Goal: Information Seeking & Learning: Learn about a topic

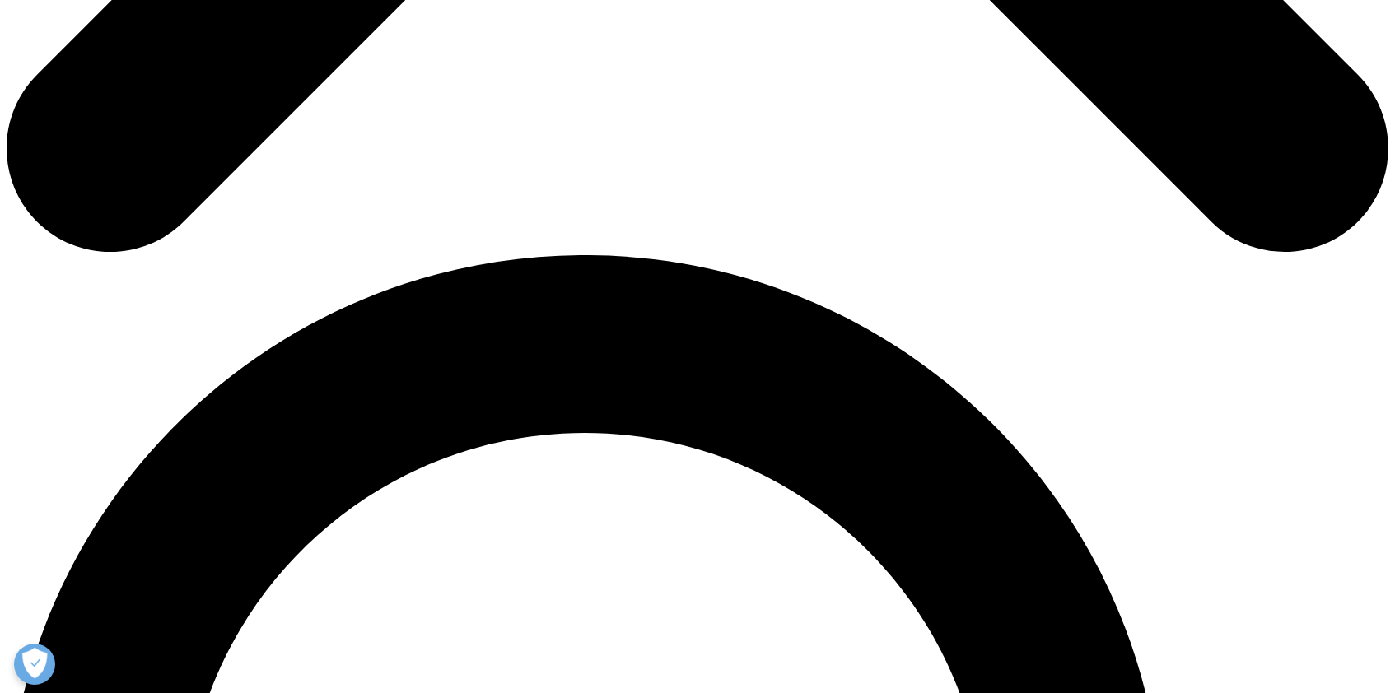
scroll to position [1153, 0]
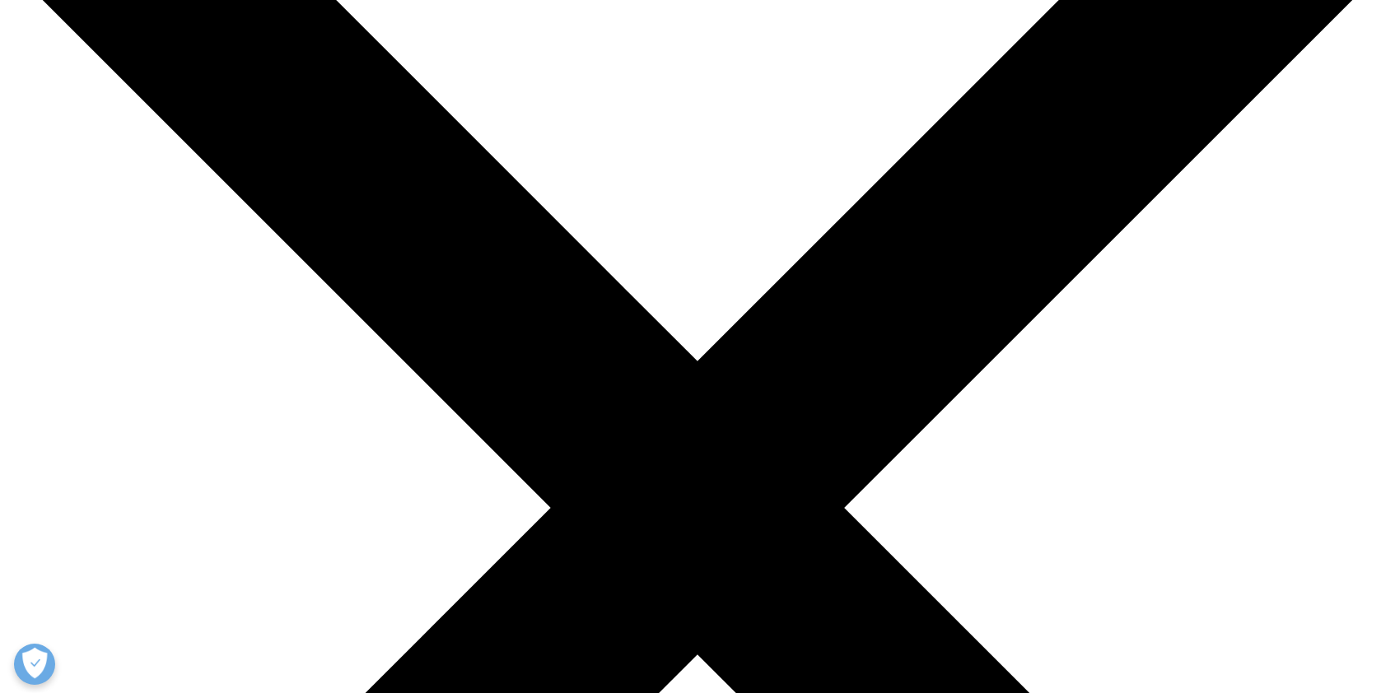
scroll to position [205, 0]
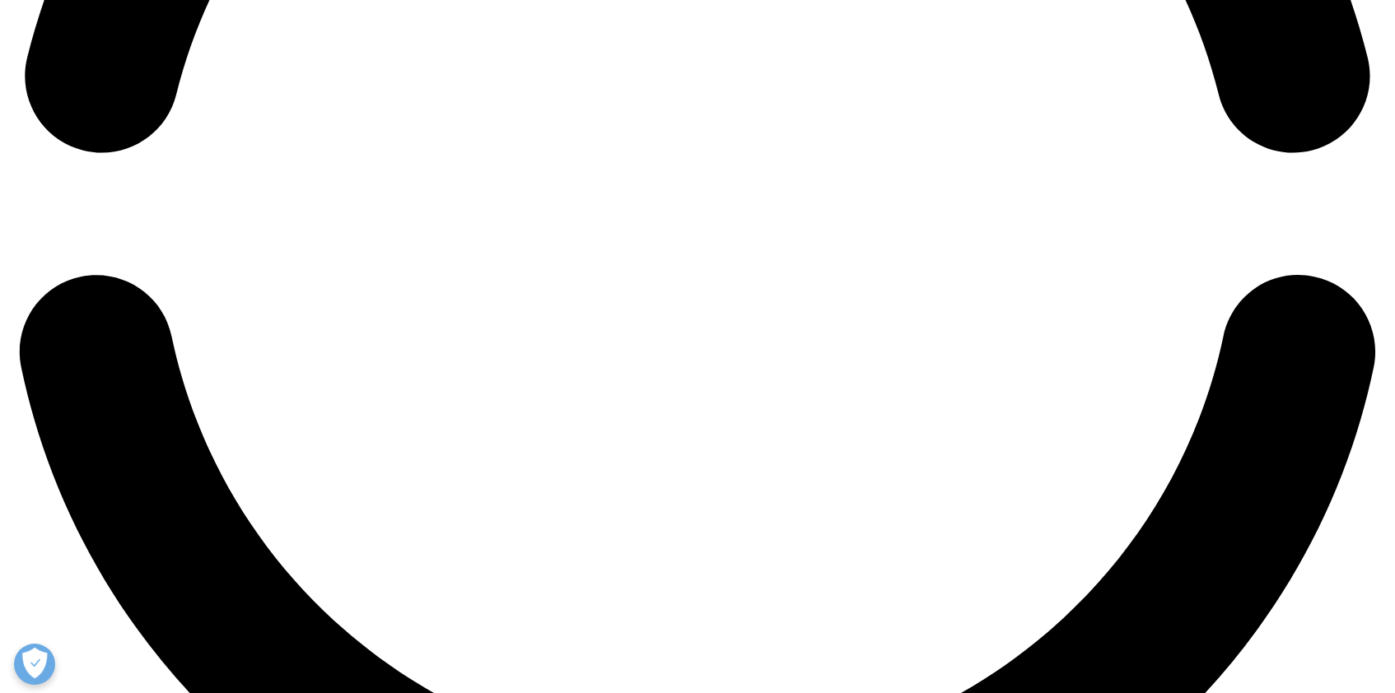
scroll to position [3258, 0]
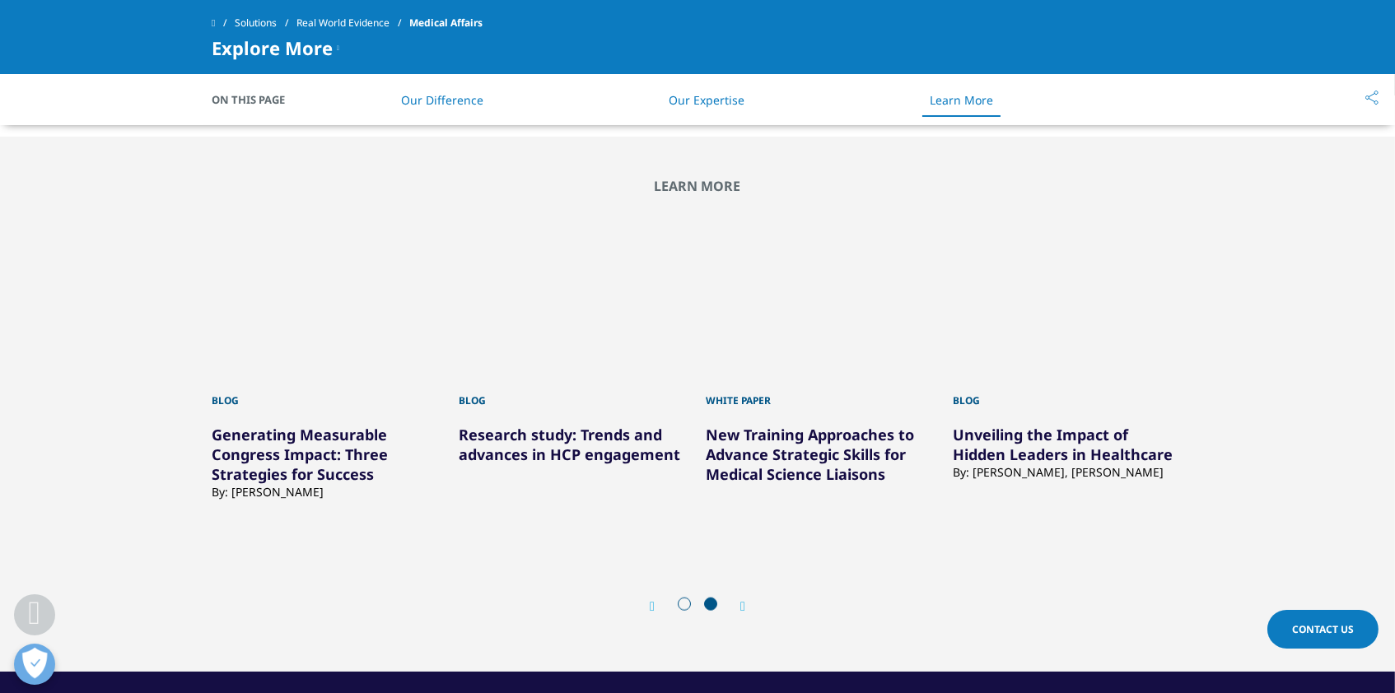
click at [743, 600] on icon "Next slide" at bounding box center [742, 606] width 5 height 13
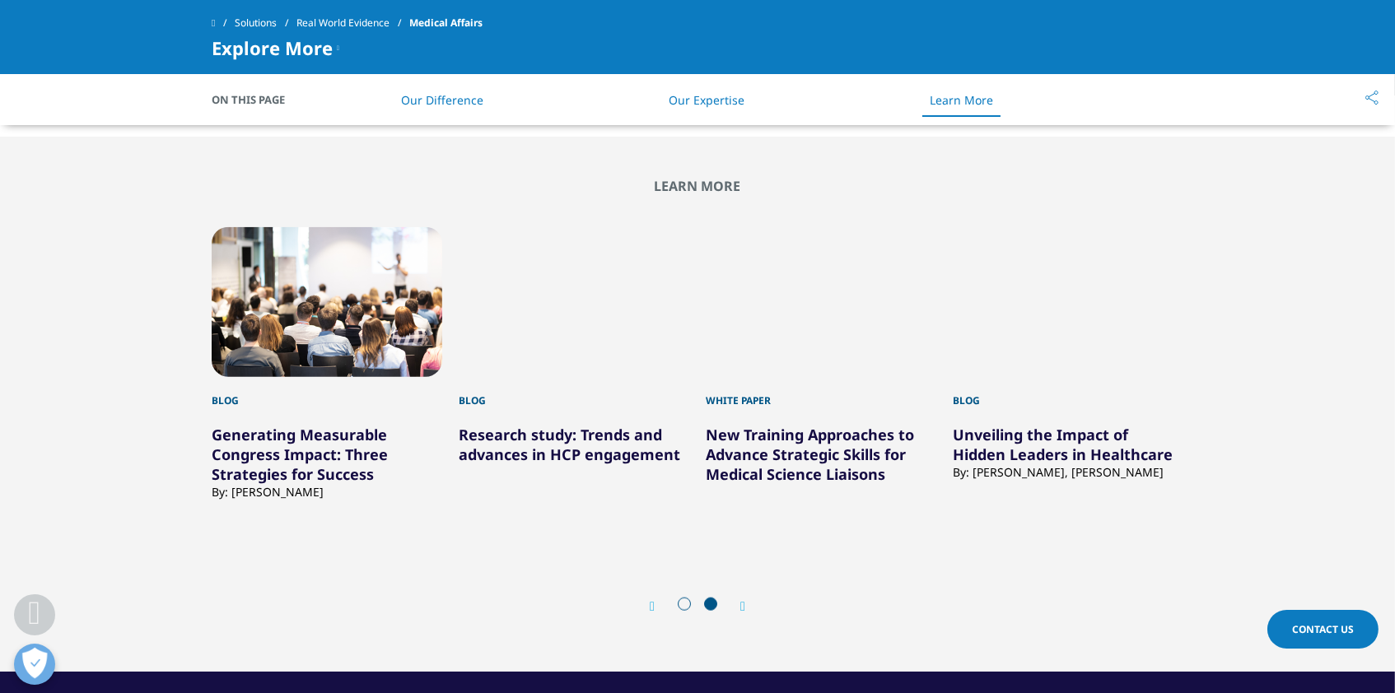
click at [743, 600] on icon "Next slide" at bounding box center [742, 606] width 5 height 13
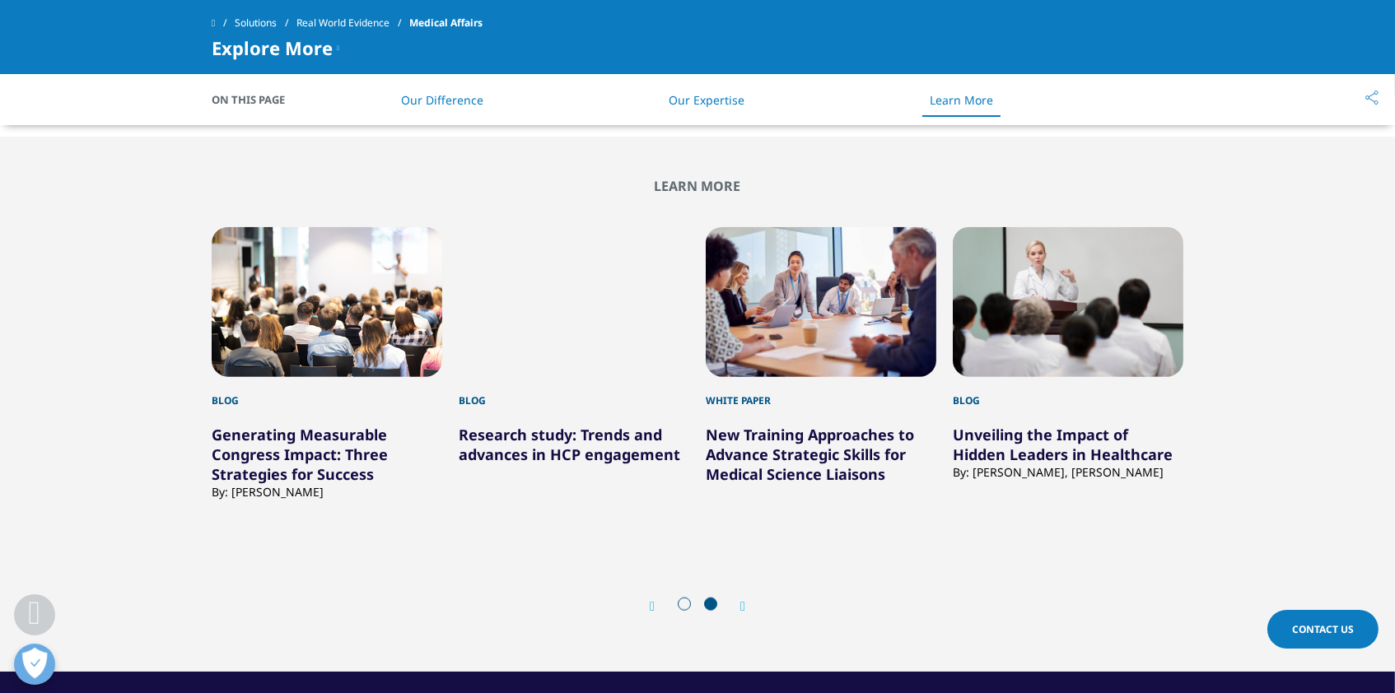
click at [657, 599] on div "Prev" at bounding box center [660, 607] width 21 height 16
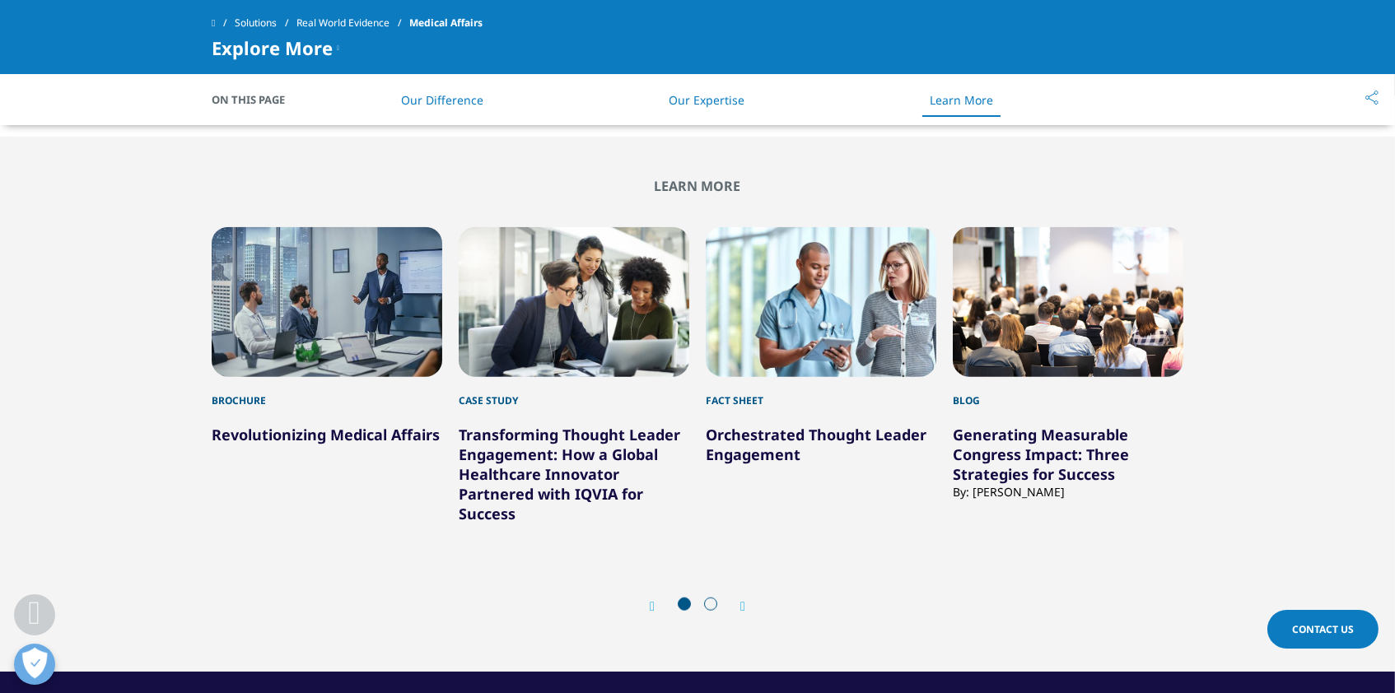
click at [740, 600] on icon "Next slide" at bounding box center [742, 606] width 5 height 13
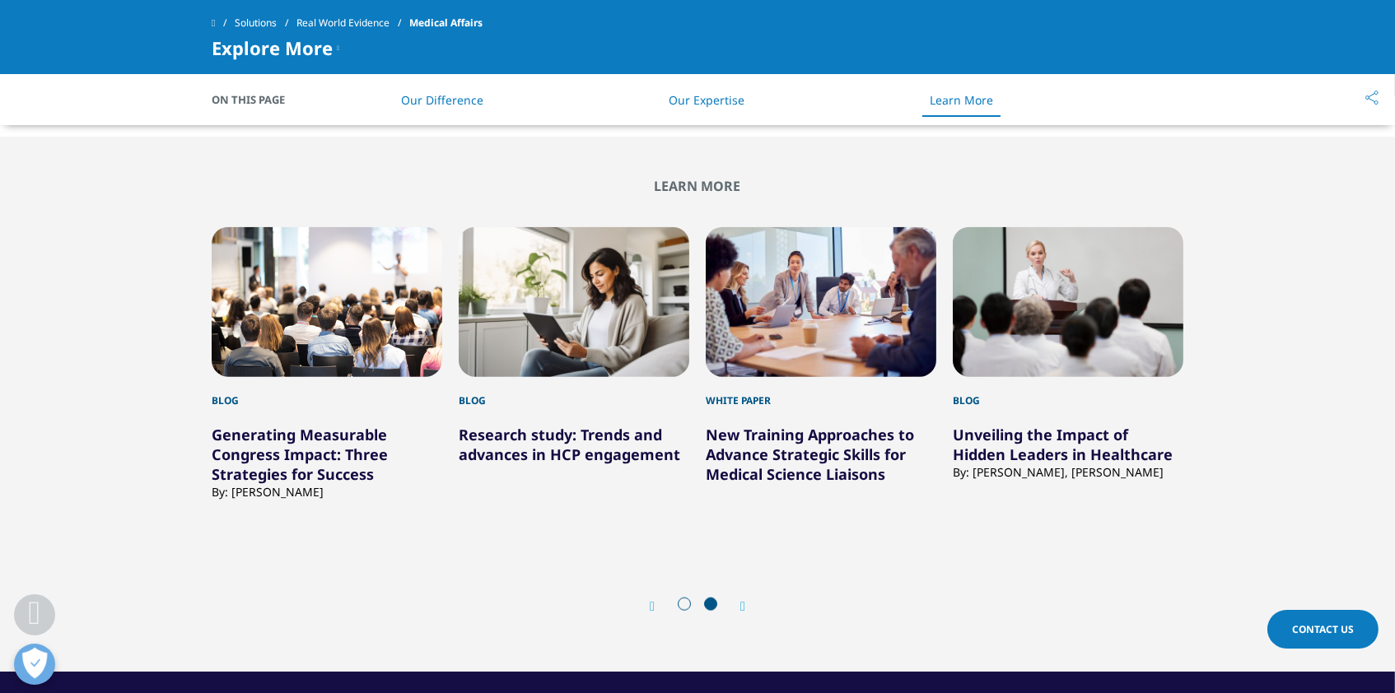
click at [1035, 425] on link "Unveiling the Impact of Hidden Leaders in Healthcare" at bounding box center [1063, 445] width 220 height 40
